Goal: Download file/media

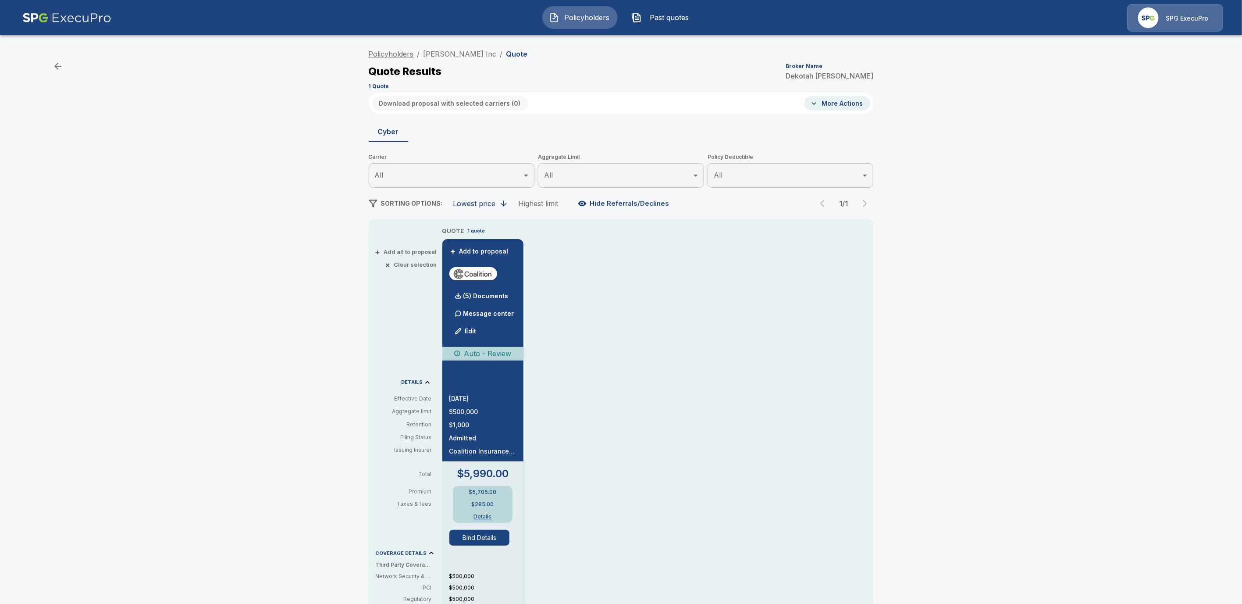
click at [398, 54] on link "Policyholders" at bounding box center [391, 54] width 45 height 9
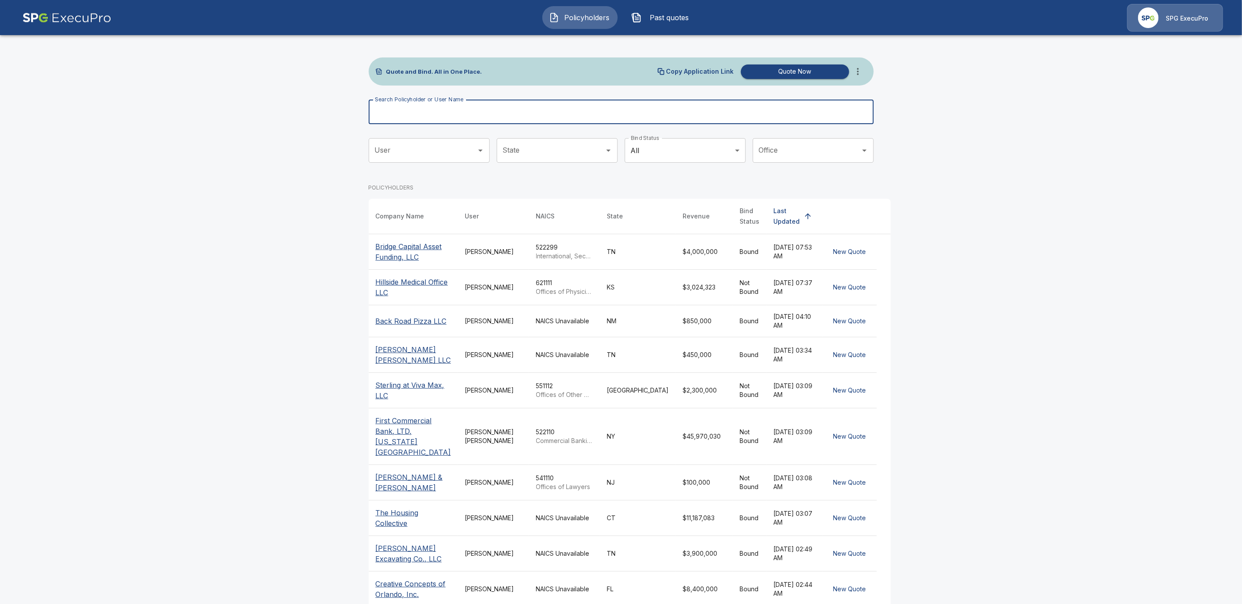
click at [417, 105] on div "Search Policyholder or User Name Search Policyholder or User Name" at bounding box center [621, 112] width 505 height 25
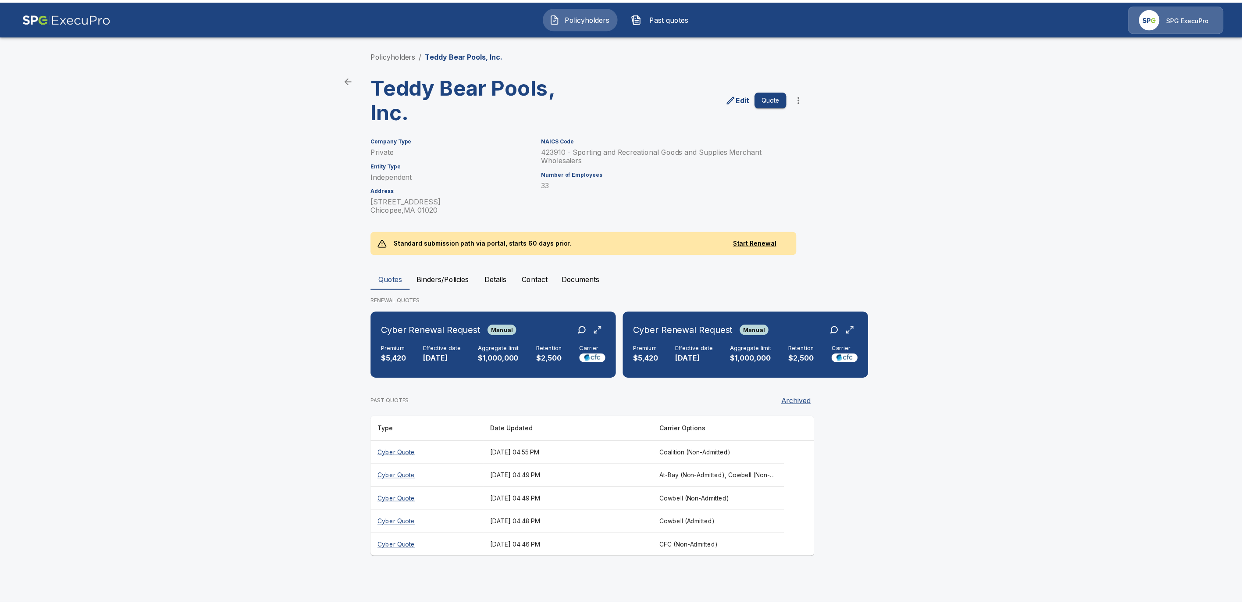
scroll to position [0, 254]
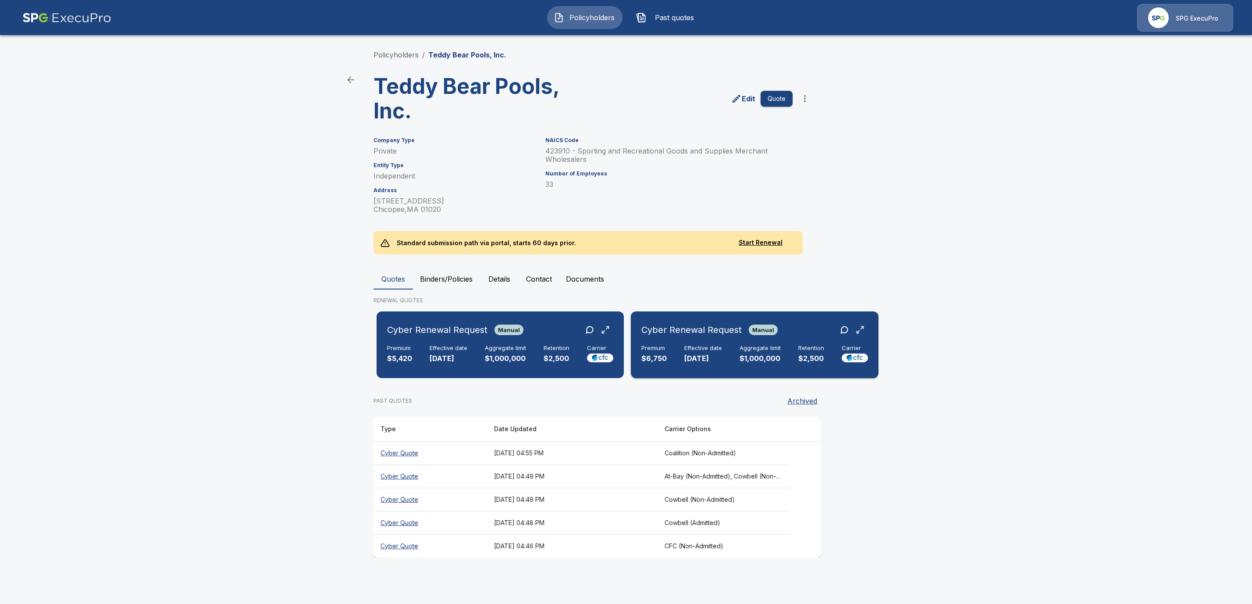
drag, startPoint x: 743, startPoint y: 348, endPoint x: 750, endPoint y: 369, distance: 21.8
click at [743, 348] on h6 "Aggregate limit" at bounding box center [760, 348] width 41 height 7
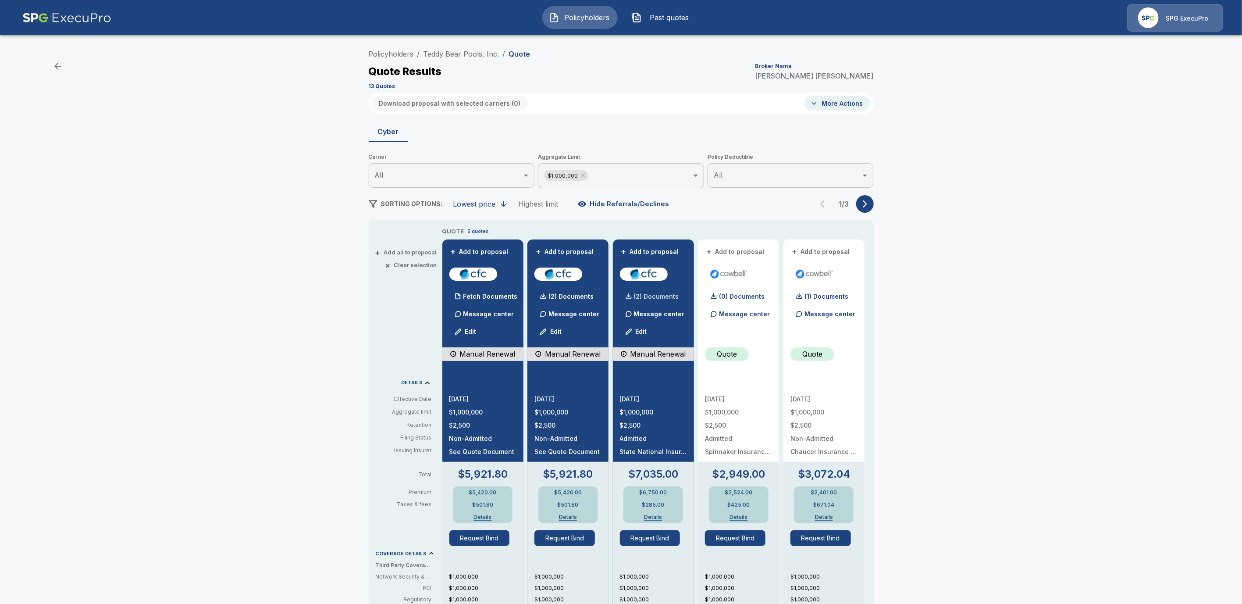
click at [670, 299] on p "(2) Documents" at bounding box center [656, 296] width 45 height 6
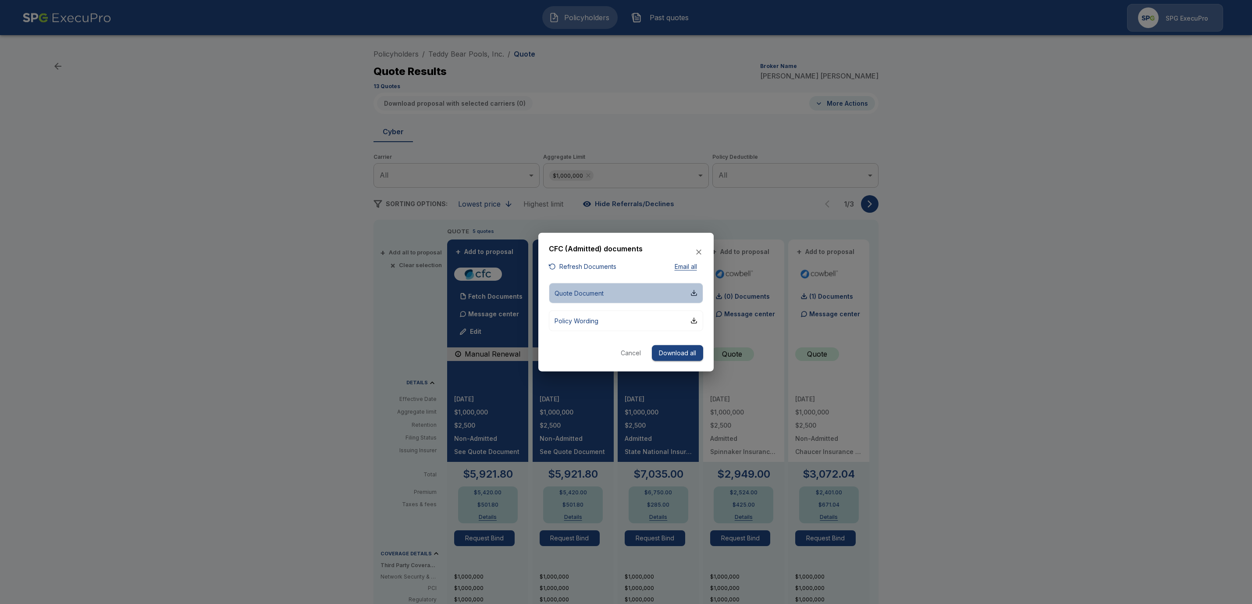
click at [699, 294] on button "Quote Document" at bounding box center [626, 292] width 154 height 21
click at [634, 360] on button "Cancel" at bounding box center [631, 353] width 28 height 16
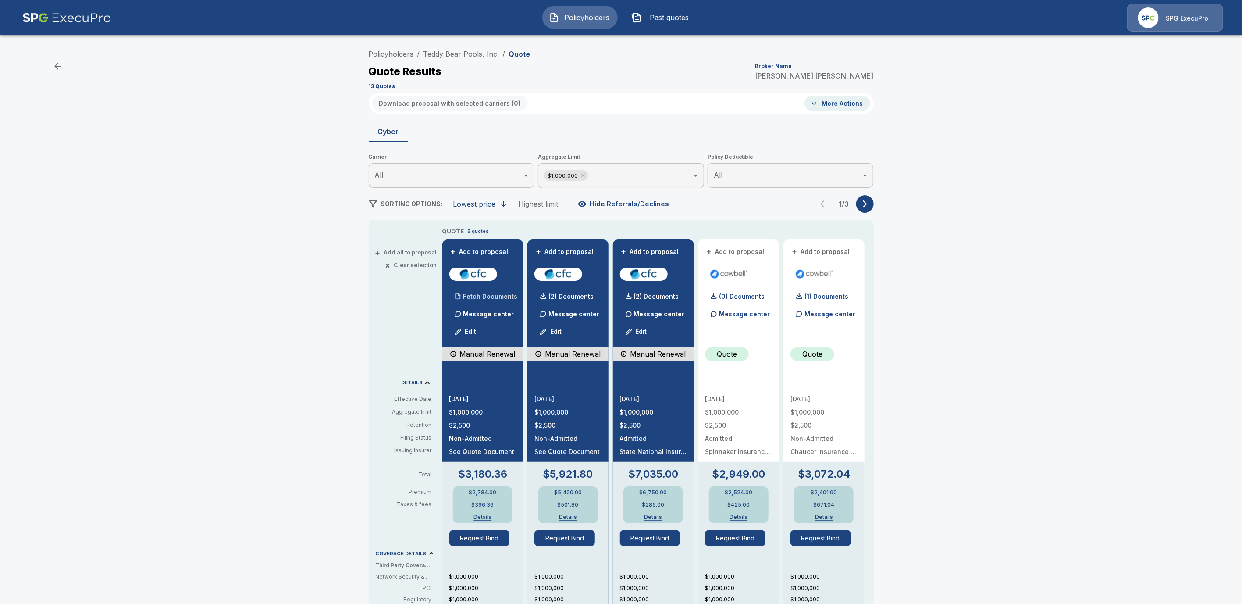
click at [486, 297] on p "Fetch Documents" at bounding box center [491, 296] width 54 height 6
click at [486, 296] on p "(2) Documents" at bounding box center [486, 296] width 45 height 6
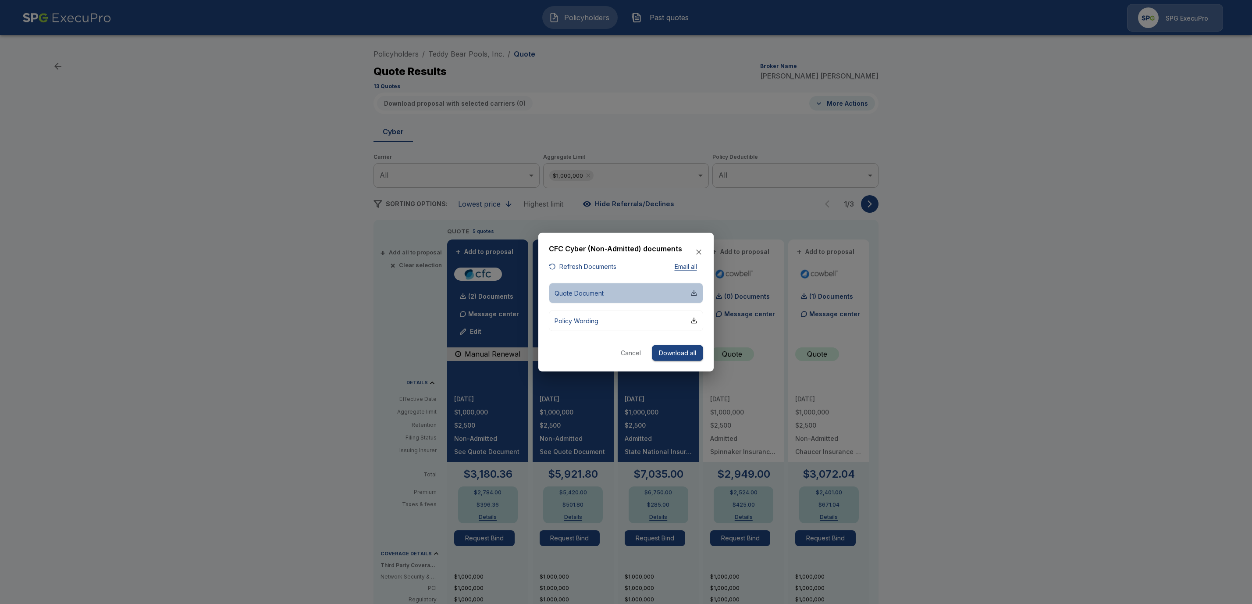
click at [696, 294] on div "button" at bounding box center [694, 292] width 7 height 7
click at [611, 350] on div "Cancel Download all" at bounding box center [626, 353] width 154 height 16
click at [625, 354] on button "Cancel" at bounding box center [631, 353] width 28 height 16
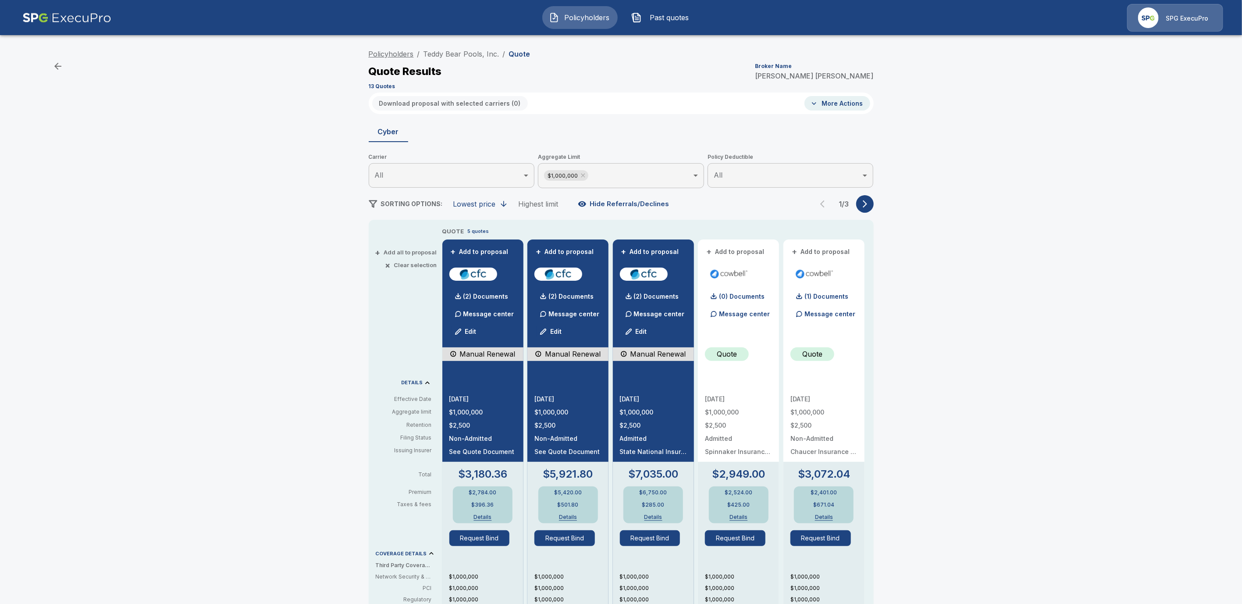
click at [393, 57] on link "Policyholders" at bounding box center [391, 54] width 45 height 9
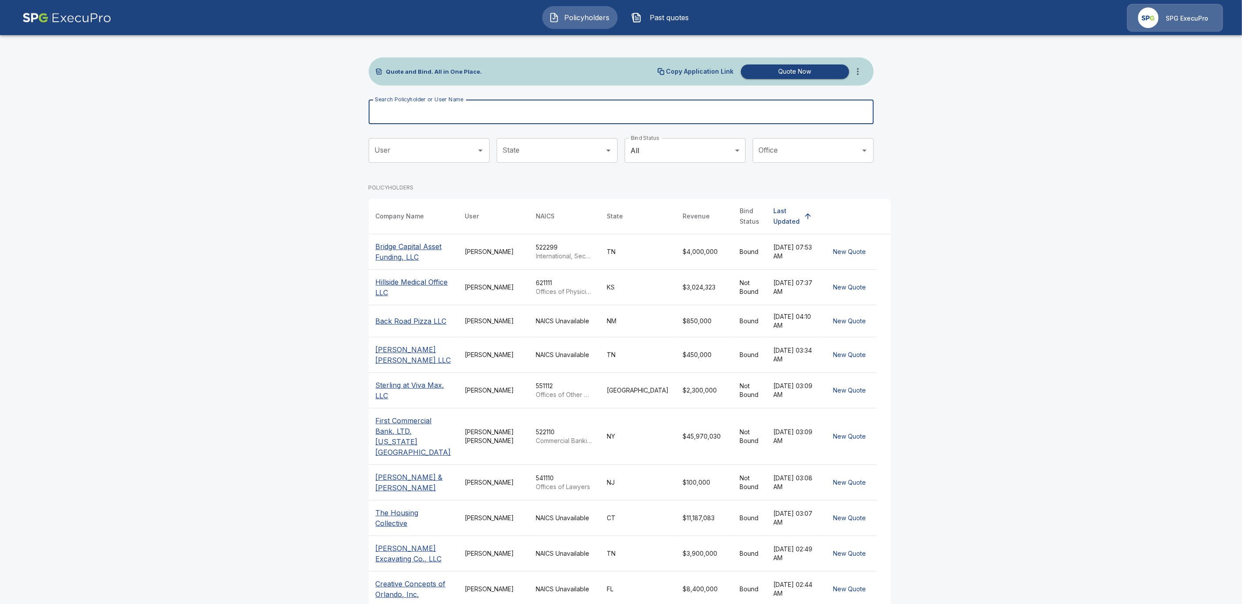
click at [429, 113] on input "Search Policyholder or User Name" at bounding box center [617, 112] width 496 height 25
paste input "**********"
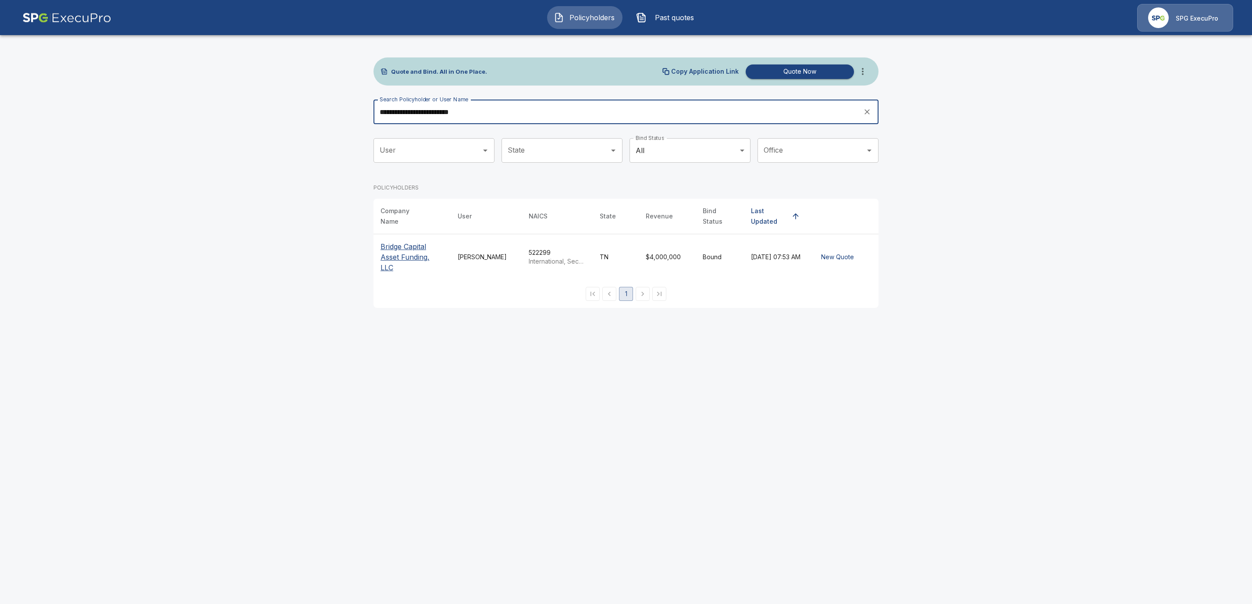
type input "**********"
click at [414, 241] on p "Bridge Capital Asset Funding, LLC" at bounding box center [412, 257] width 63 height 32
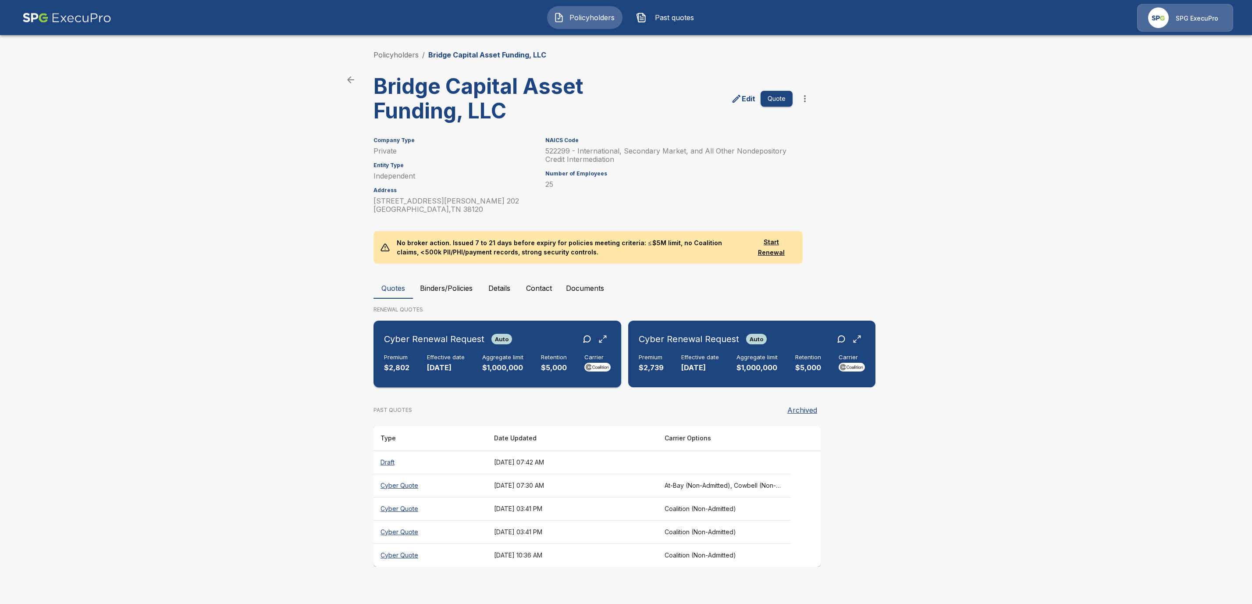
drag, startPoint x: 428, startPoint y: 360, endPoint x: 497, endPoint y: 342, distance: 71.5
click at [428, 360] on h6 "Effective date" at bounding box center [446, 357] width 38 height 7
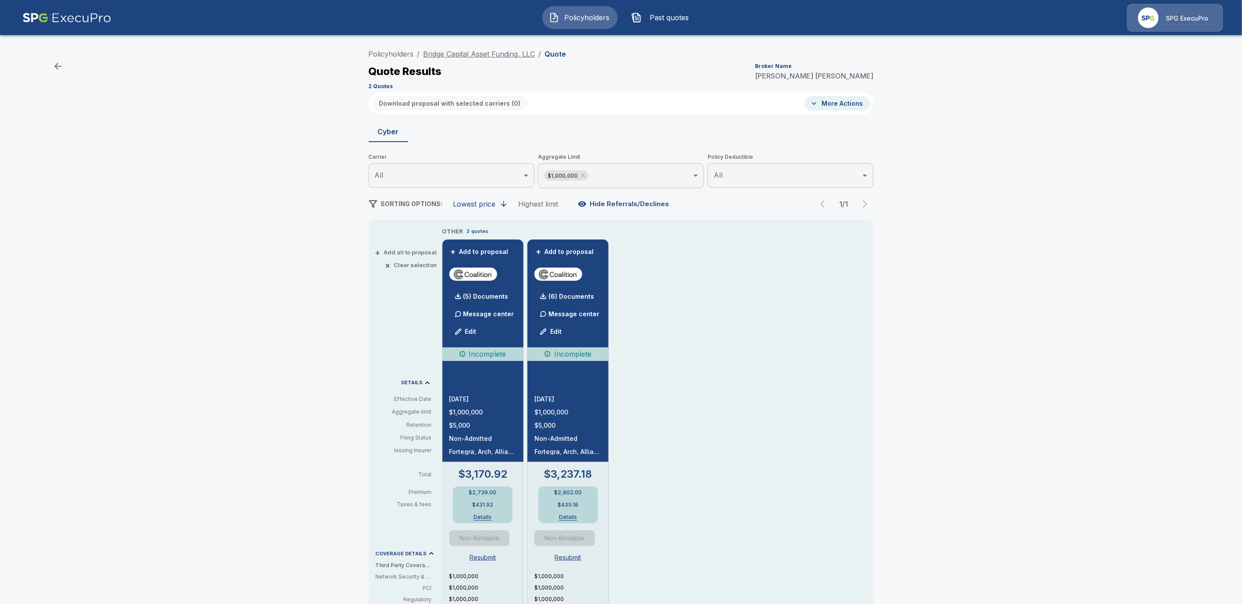
click at [466, 54] on link "Bridge Capital Asset Funding, LLC" at bounding box center [480, 54] width 112 height 9
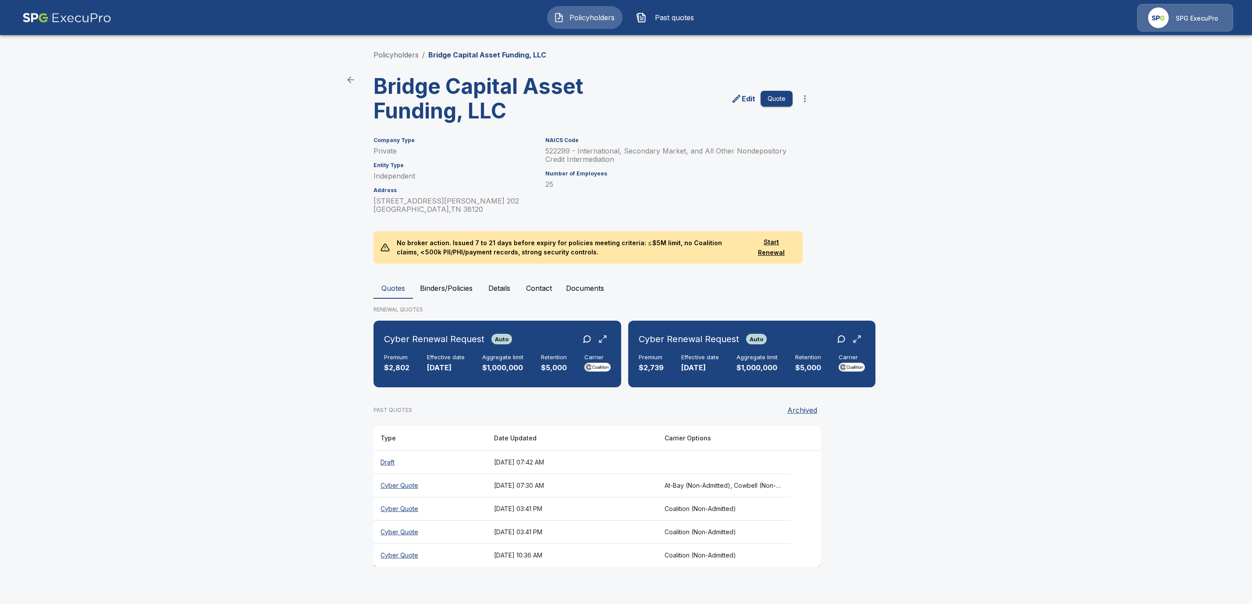
click at [748, 98] on p "Edit" at bounding box center [749, 98] width 14 height 11
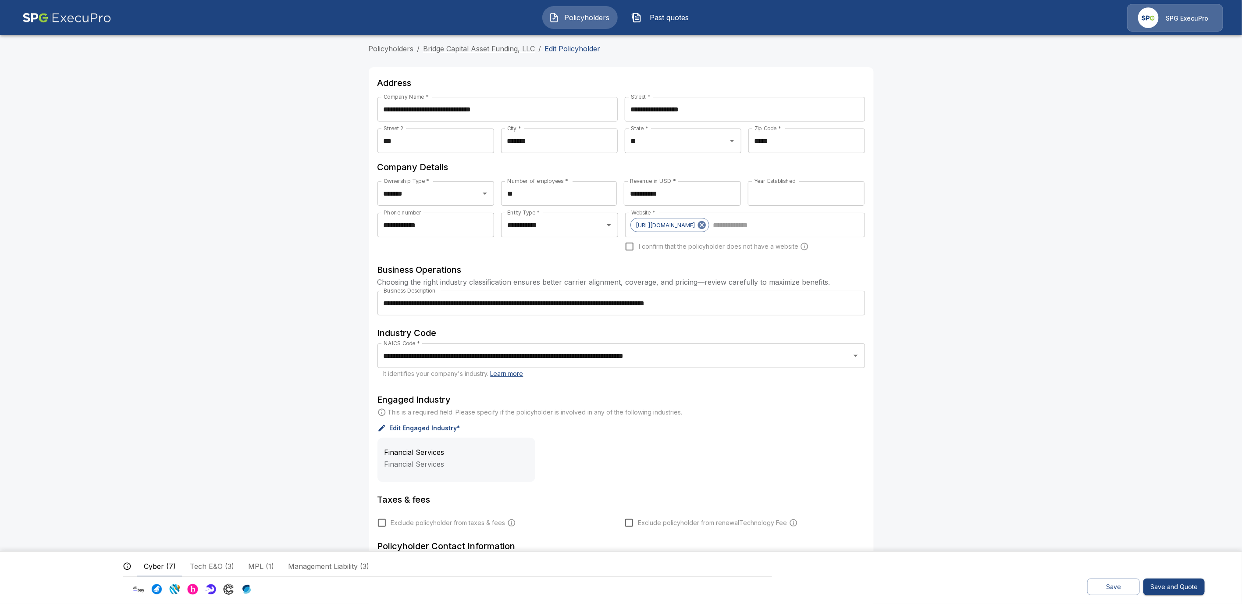
click at [467, 49] on link "Bridge Capital Asset Funding, LLC" at bounding box center [480, 48] width 112 height 9
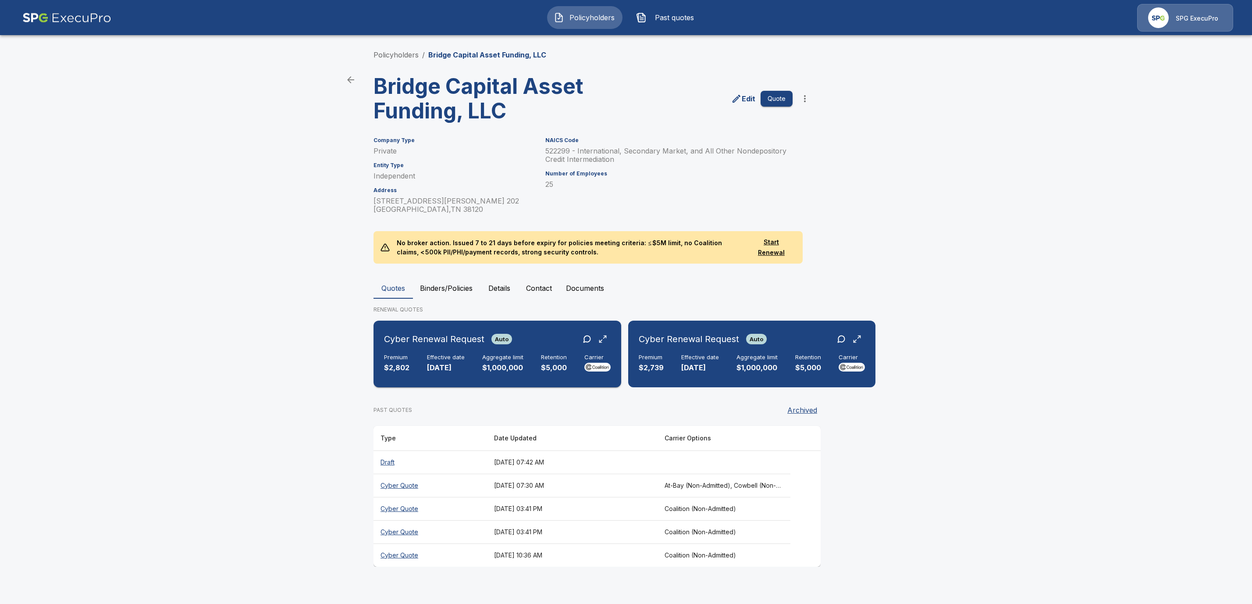
click at [539, 331] on div "Cyber Renewal Request Auto" at bounding box center [497, 339] width 227 height 16
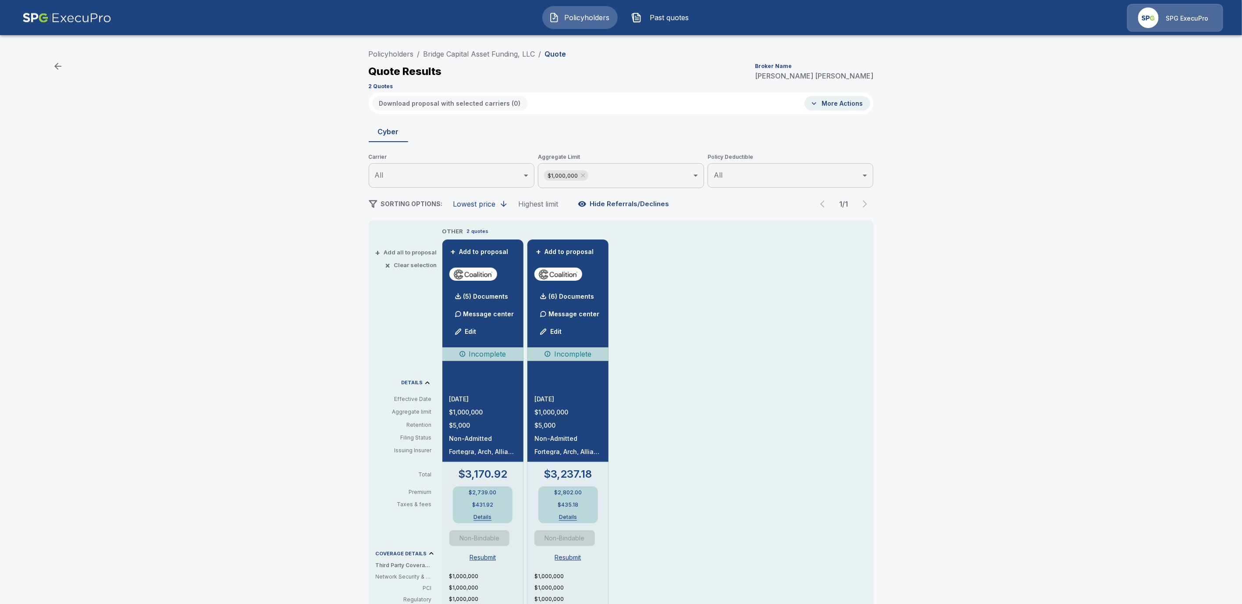
click at [480, 331] on button "Edit" at bounding box center [466, 332] width 30 height 18
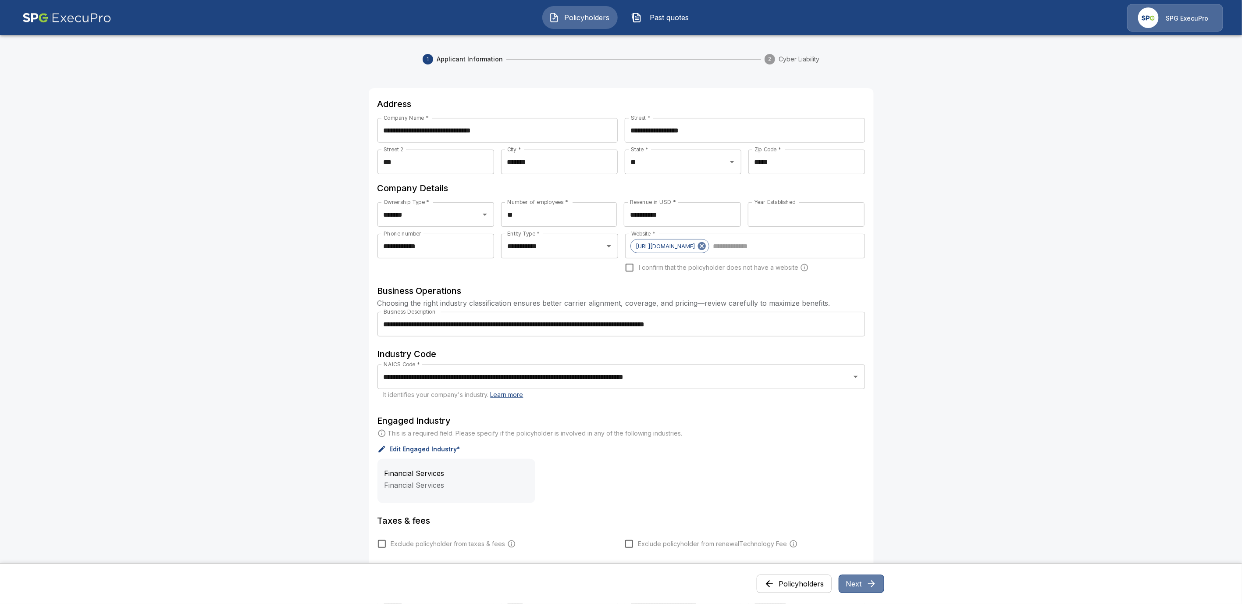
click at [874, 582] on icon "button" at bounding box center [872, 583] width 11 height 11
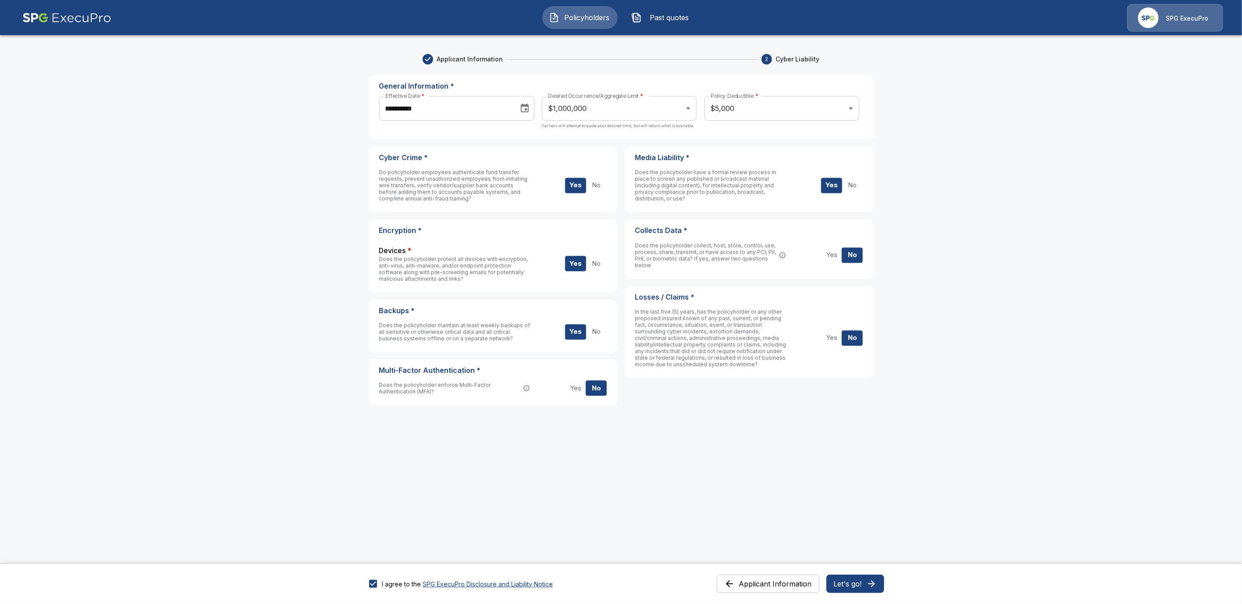
click at [865, 588] on button "Let's go!" at bounding box center [856, 583] width 58 height 18
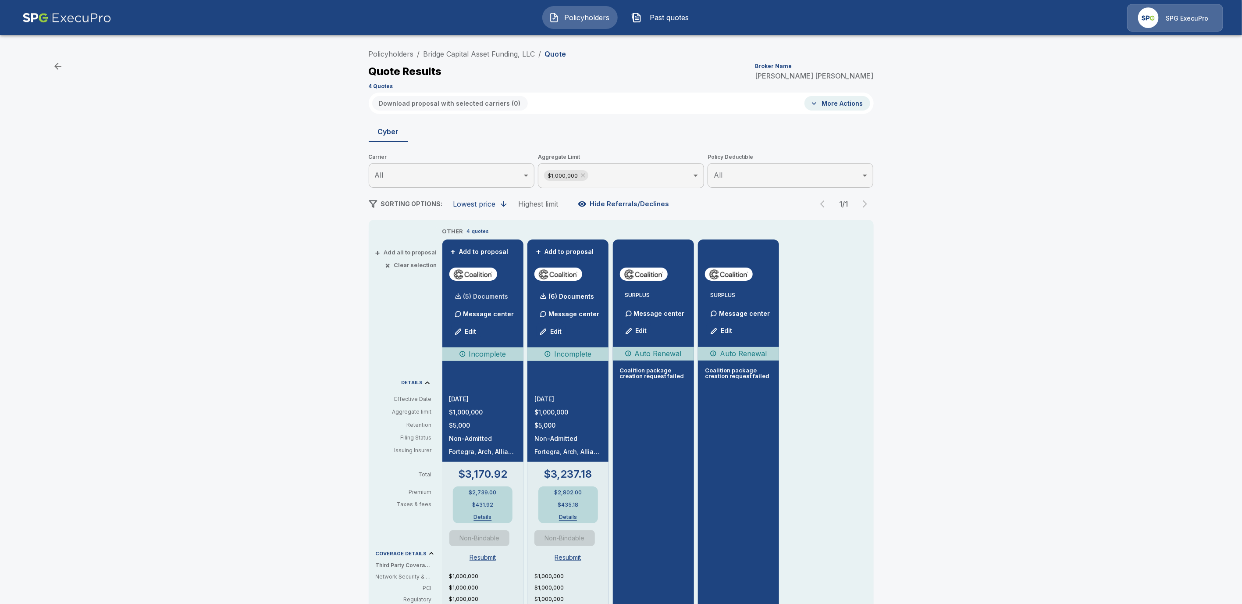
click at [487, 292] on div "(5) Documents" at bounding box center [478, 297] width 59 height 18
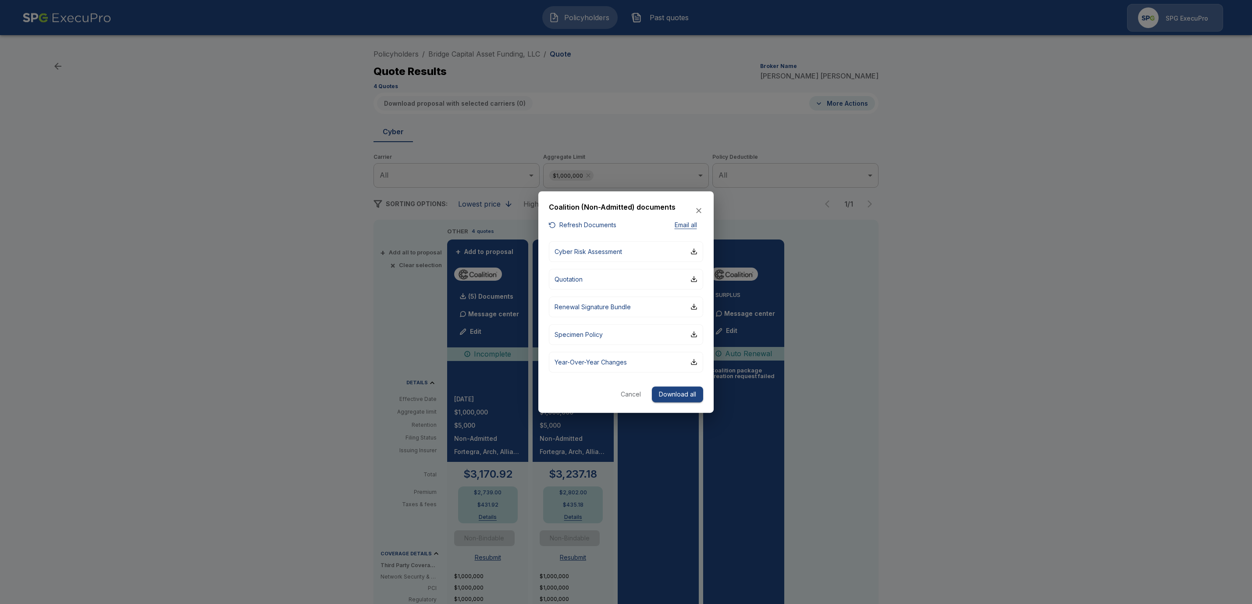
click at [608, 219] on div "Coalition (Non-Admitted) documents" at bounding box center [626, 211] width 154 height 18
click at [599, 226] on button "Refresh Documents" at bounding box center [583, 225] width 68 height 11
drag, startPoint x: 666, startPoint y: 392, endPoint x: 635, endPoint y: 487, distance: 100.1
click at [667, 392] on button "Download all" at bounding box center [677, 394] width 51 height 16
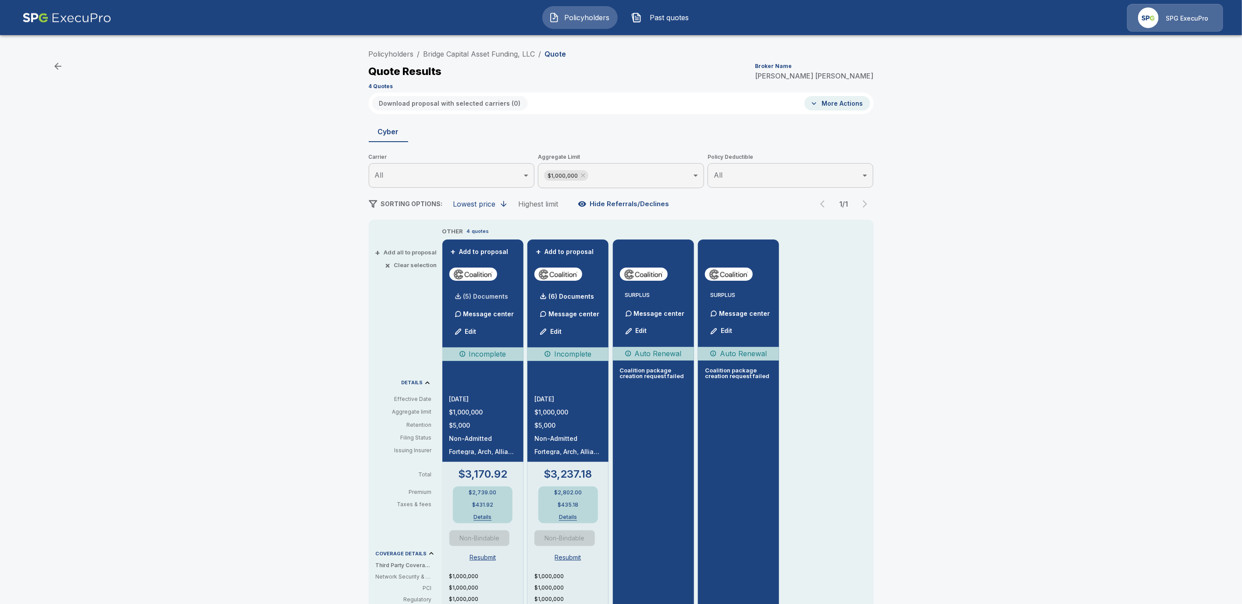
click at [478, 299] on p "(5) Documents" at bounding box center [486, 296] width 45 height 6
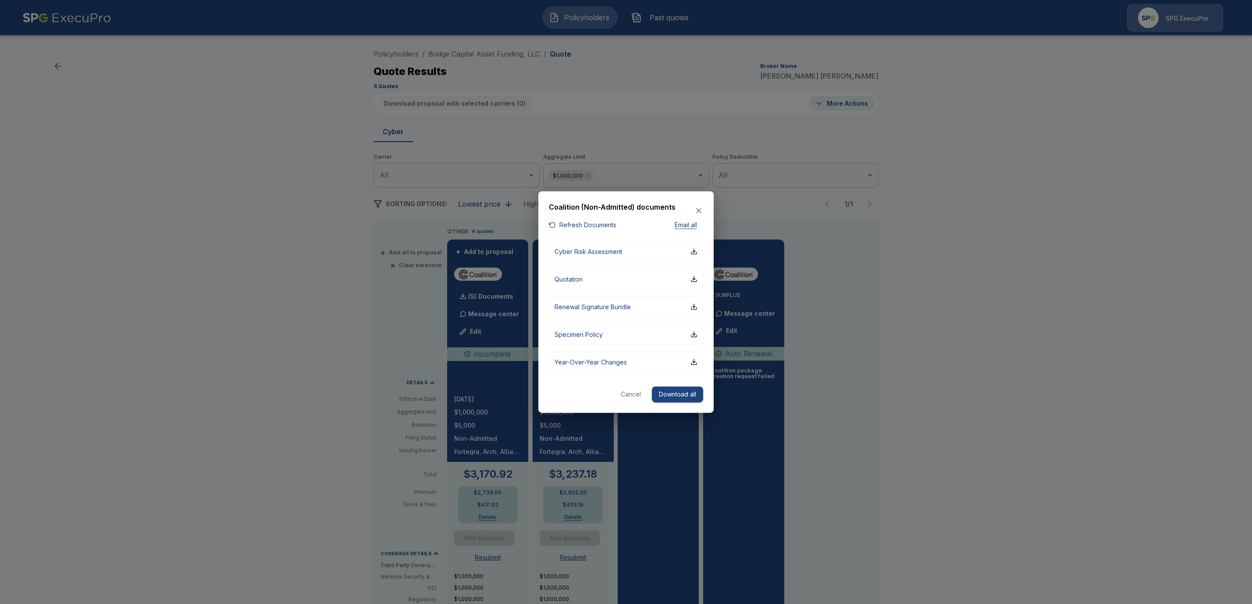
click at [681, 393] on button "Download all" at bounding box center [677, 394] width 51 height 16
